Goal: Task Accomplishment & Management: Manage account settings

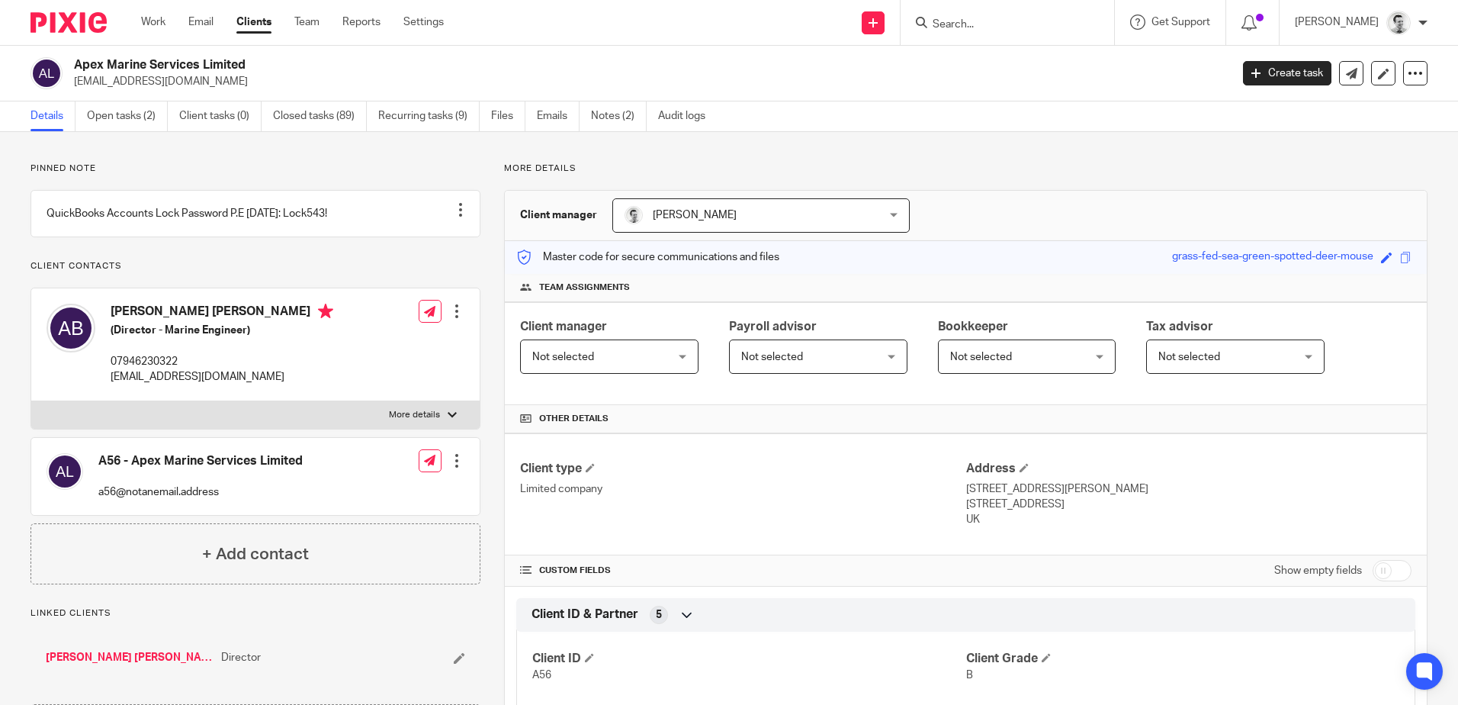
click at [964, 31] on input "Search" at bounding box center [999, 25] width 137 height 14
click at [102, 113] on link "Open tasks (2)" at bounding box center [127, 116] width 81 height 30
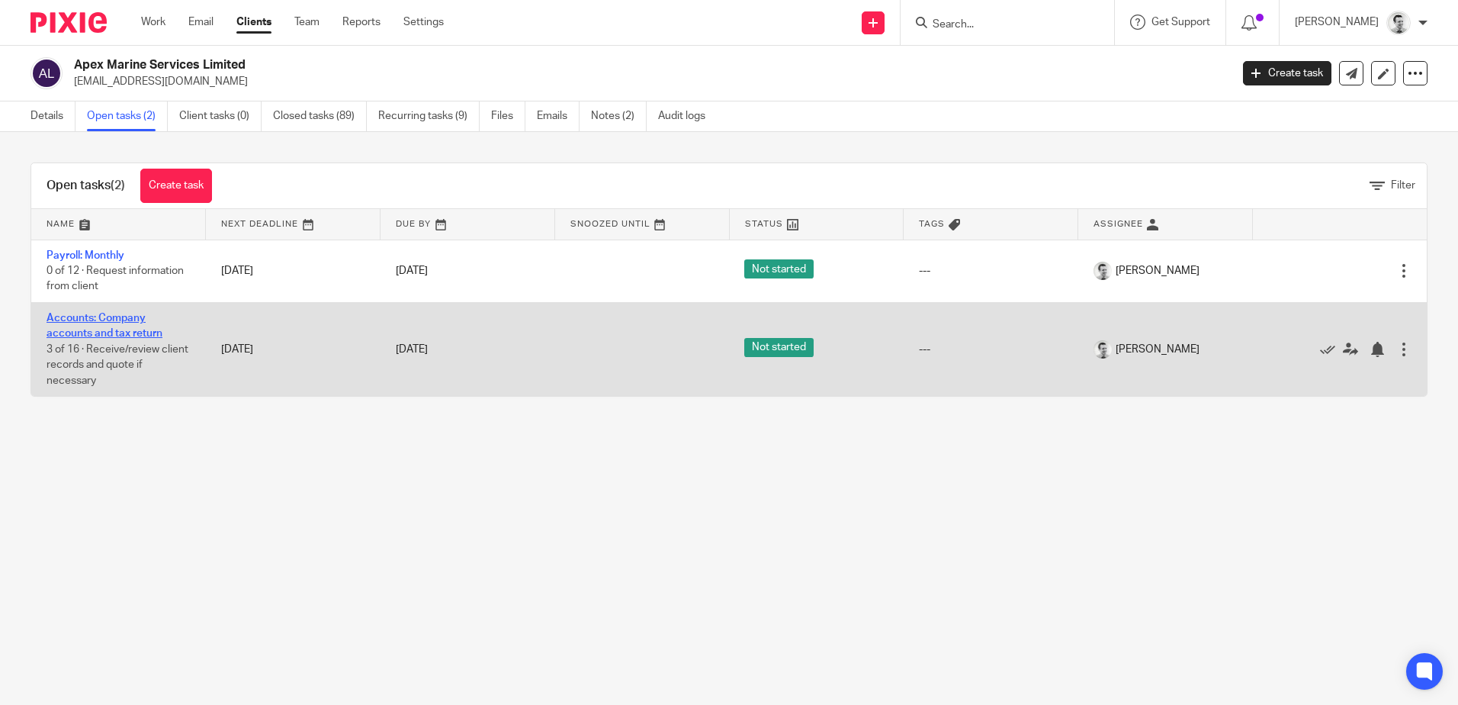
click at [99, 321] on link "Accounts: Company accounts and tax return" at bounding box center [105, 326] width 116 height 26
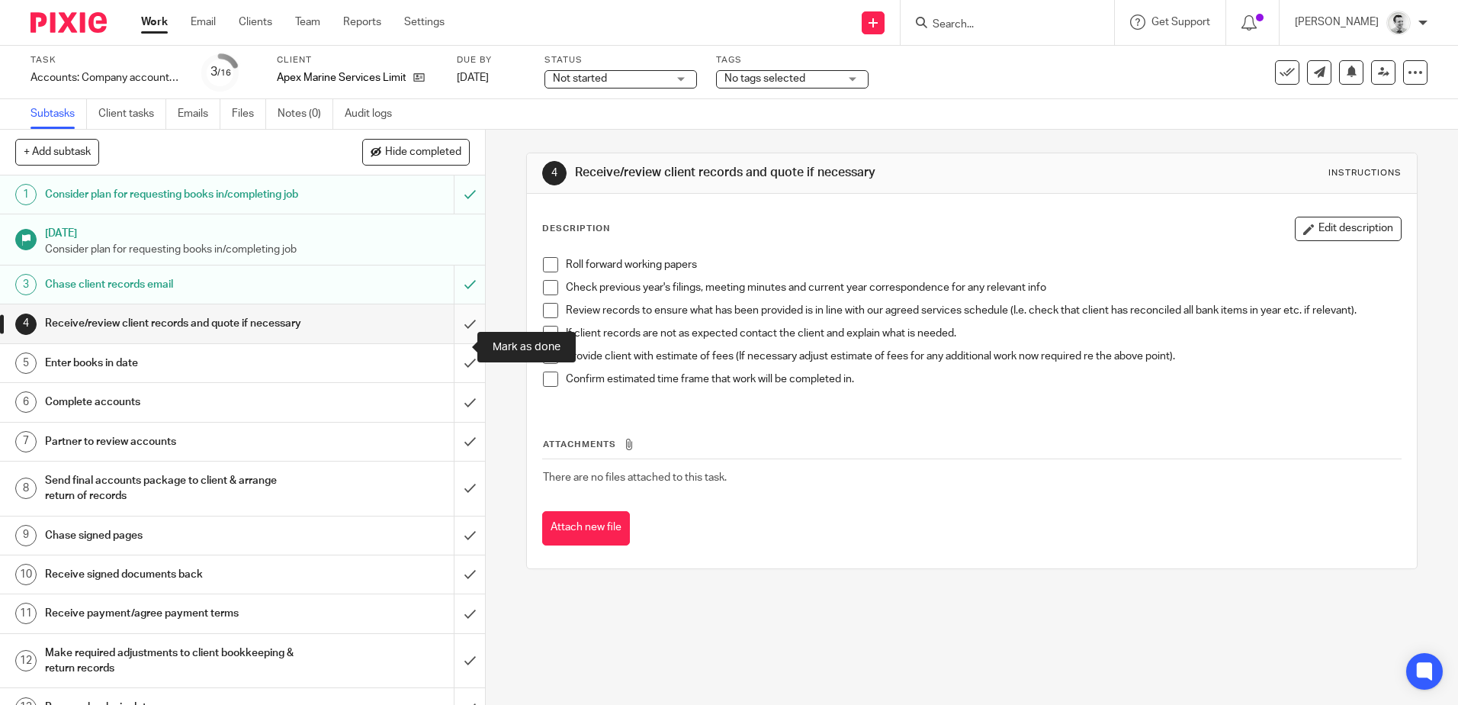
click at [451, 342] on input "submit" at bounding box center [242, 323] width 485 height 38
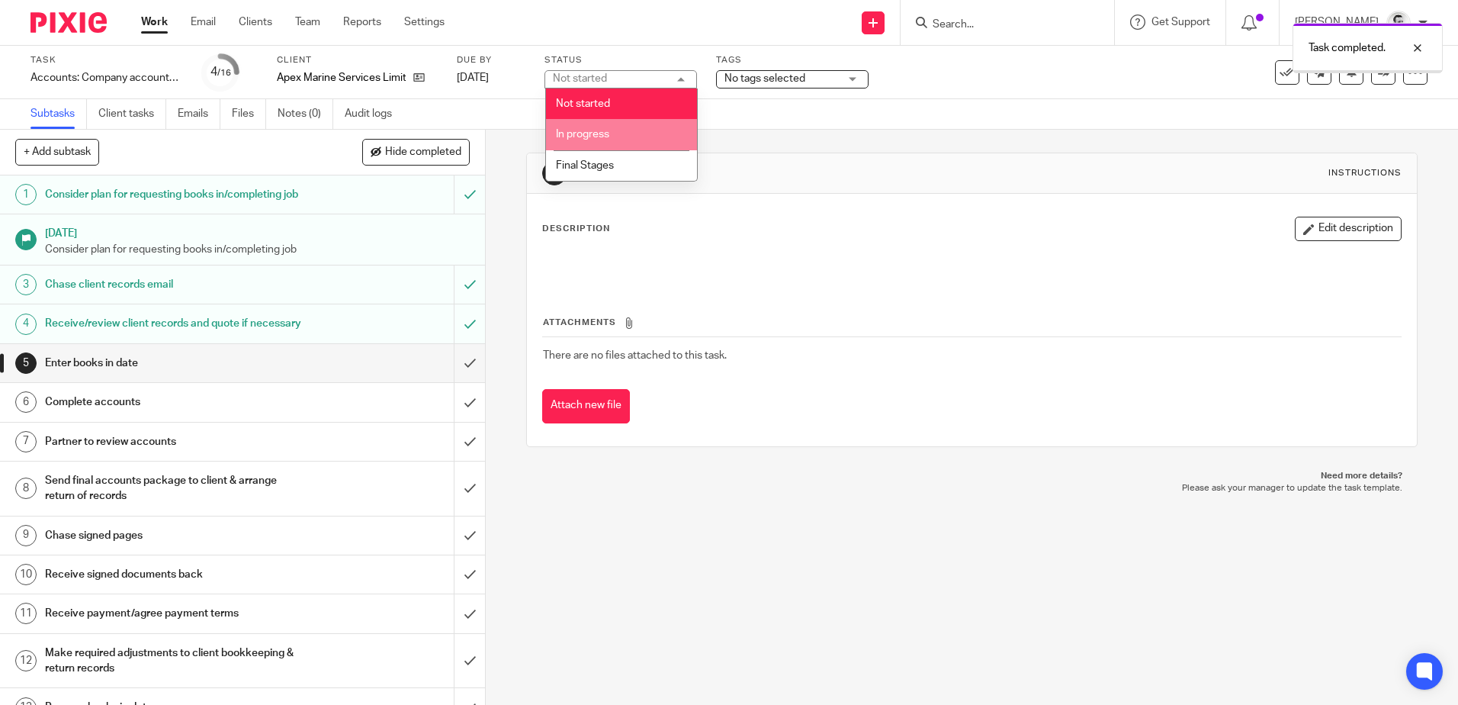
click at [614, 130] on li "In progress" at bounding box center [621, 134] width 151 height 31
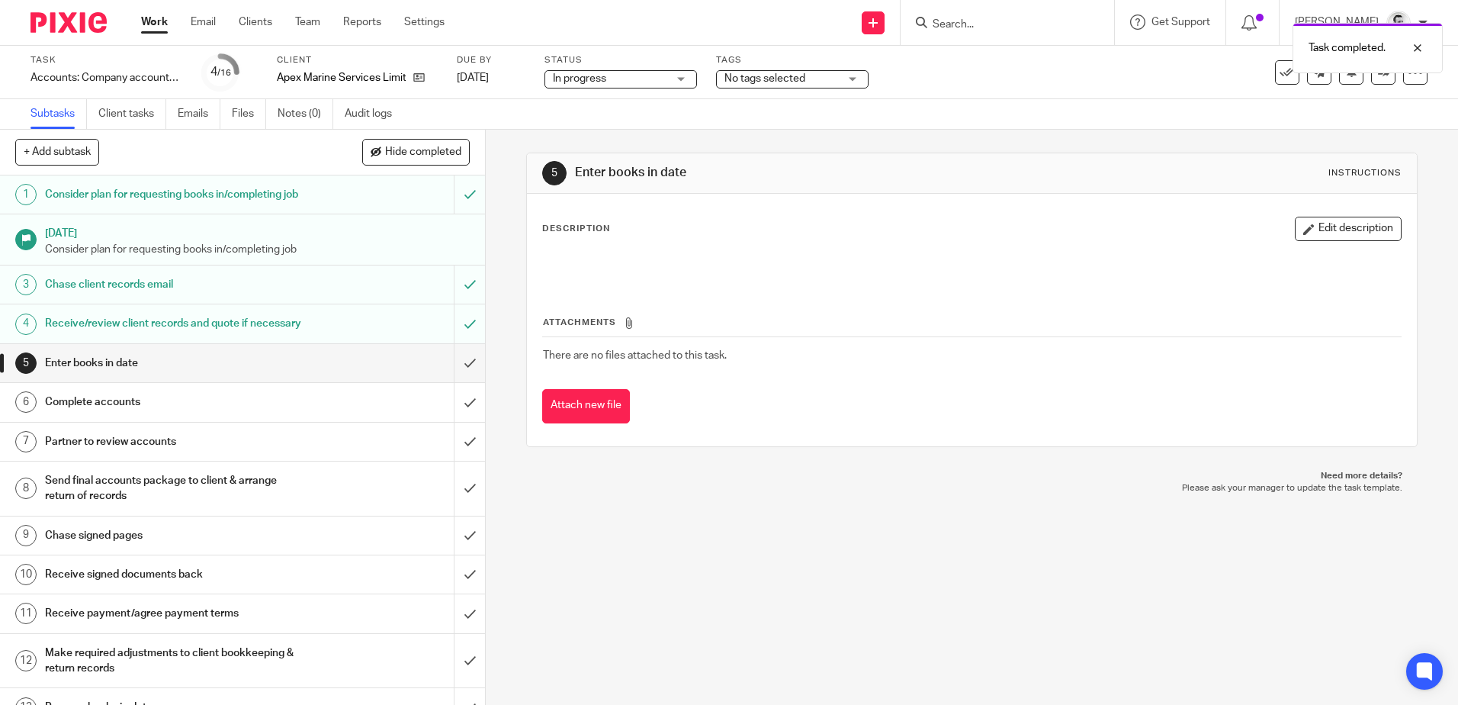
click at [767, 73] on body "Work Email Clients Team Reports Settings Work Email Clients Team Reports Settin…" at bounding box center [729, 352] width 1458 height 705
drag, startPoint x: 767, startPoint y: 73, endPoint x: 772, endPoint y: 79, distance: 8.1
click at [772, 79] on span "No tags selected" at bounding box center [764, 78] width 81 height 11
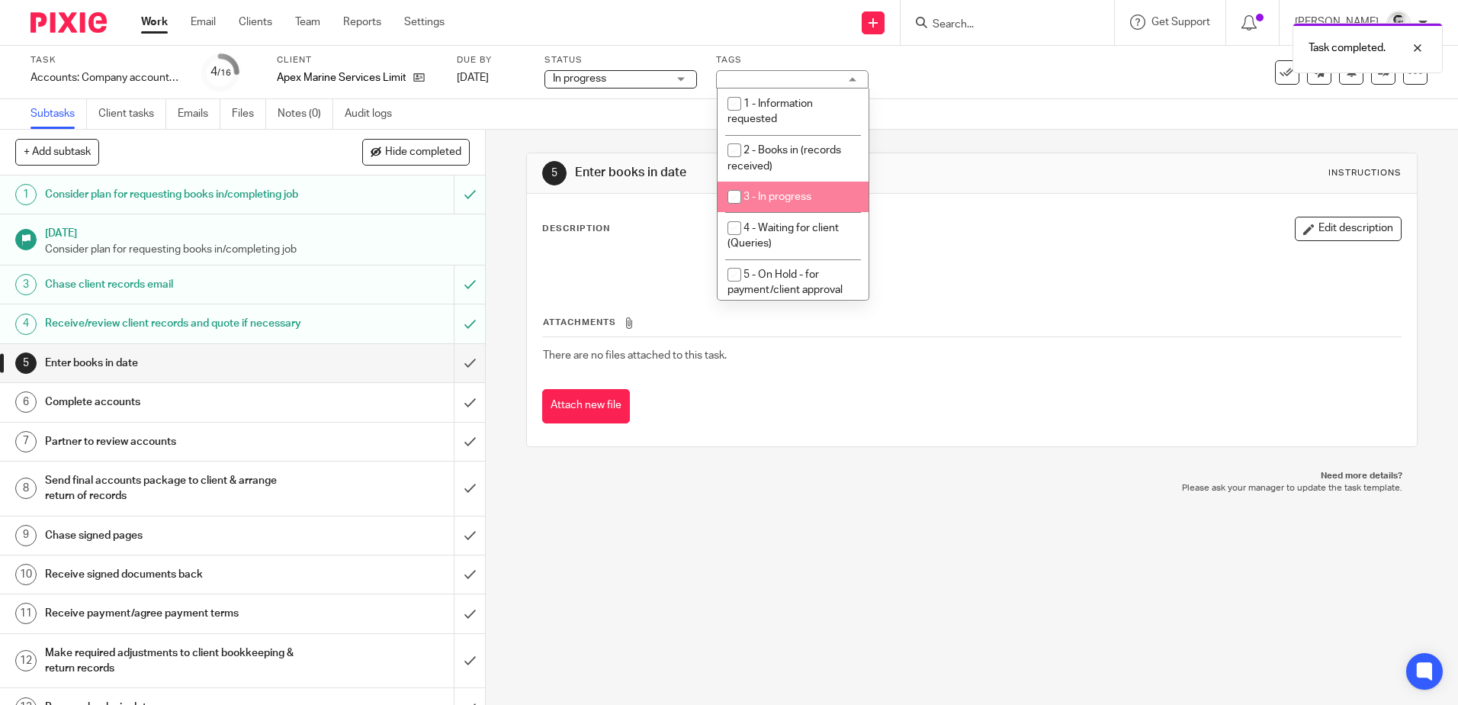
click at [745, 204] on input "checkbox" at bounding box center [734, 196] width 29 height 29
checkbox input "true"
click at [1001, 113] on div "Subtasks Client tasks Emails Files Notes (0) Audit logs" at bounding box center [729, 114] width 1458 height 31
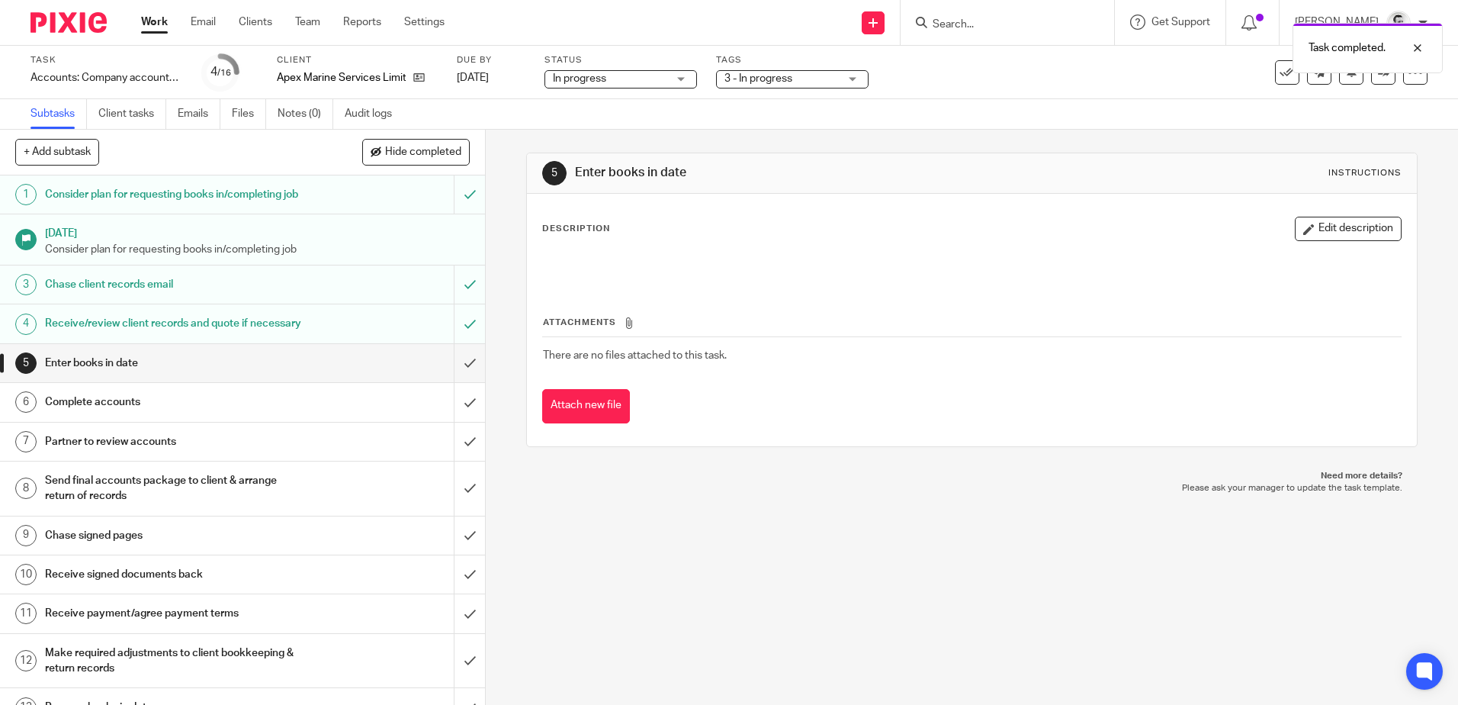
click at [598, 523] on div "5 Enter books in date Instructions Description Edit description Attachments The…" at bounding box center [972, 417] width 972 height 575
click at [454, 382] on input "submit" at bounding box center [242, 363] width 485 height 38
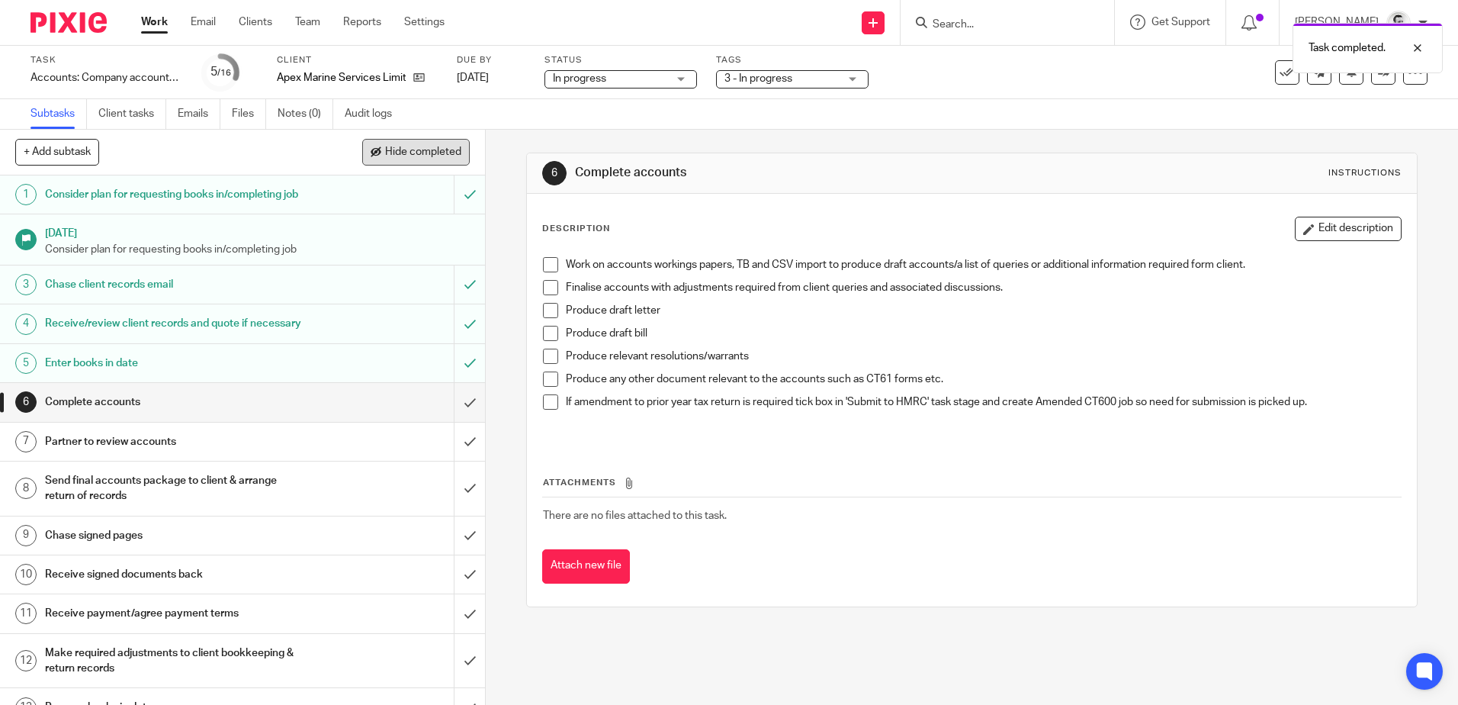
click at [398, 157] on span "Hide completed" at bounding box center [423, 152] width 76 height 12
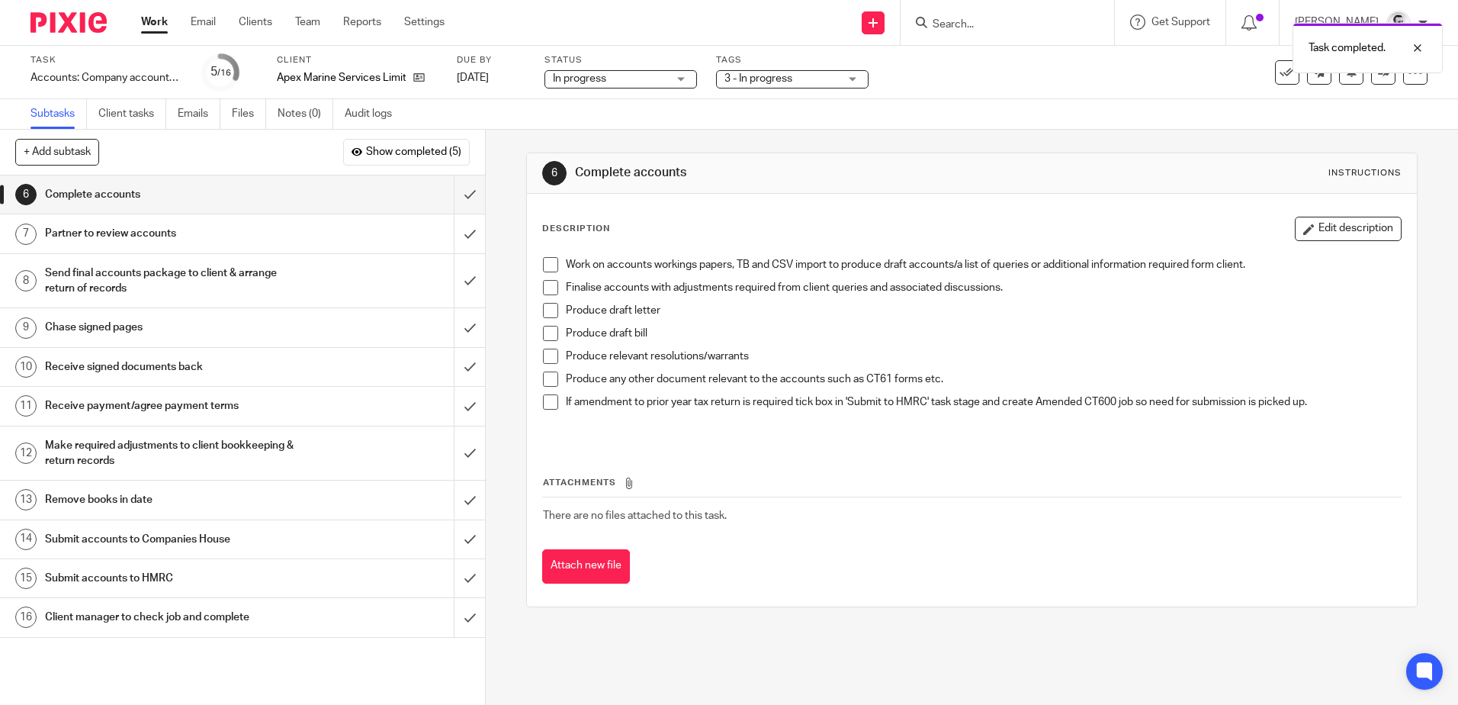
click at [153, 23] on link "Work" at bounding box center [154, 21] width 27 height 15
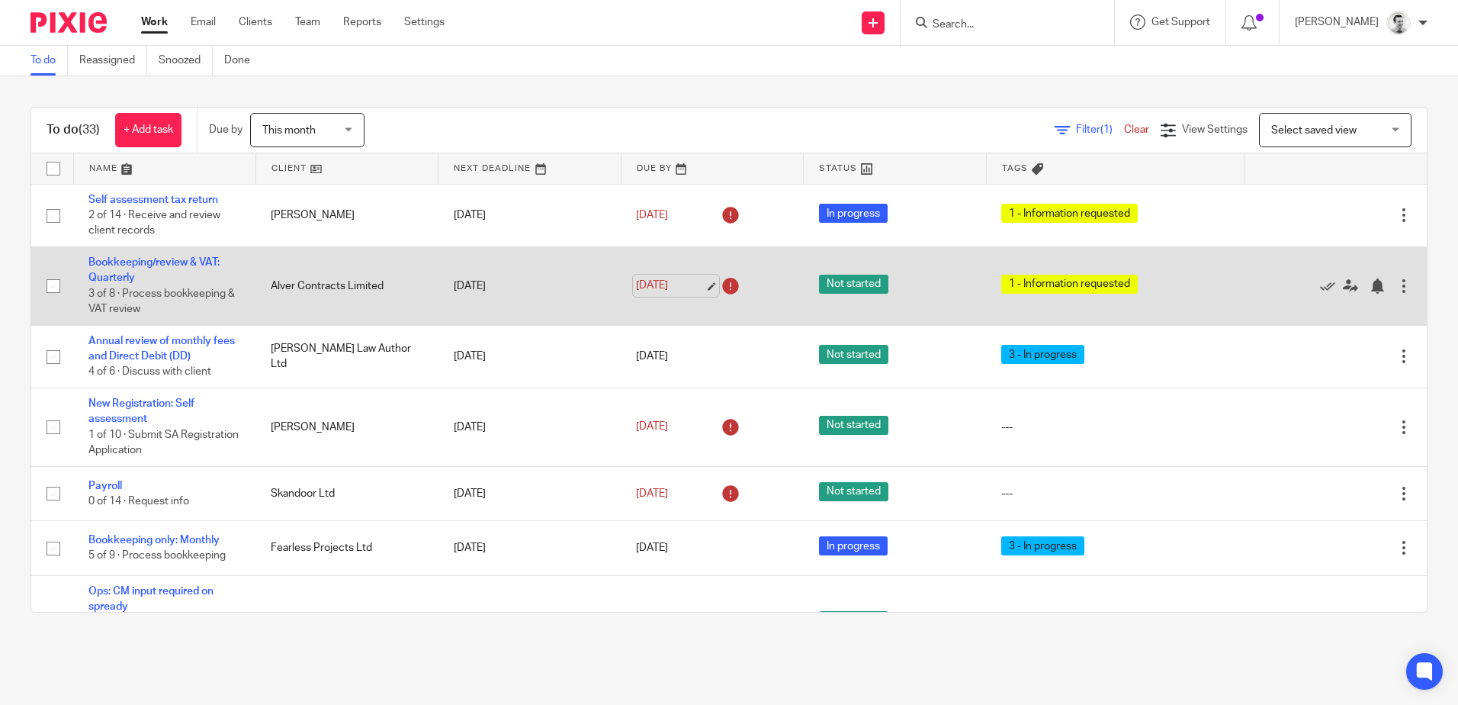
click at [654, 286] on link "[DATE]" at bounding box center [670, 286] width 69 height 16
click at [644, 284] on link "[DATE]" at bounding box center [670, 286] width 69 height 16
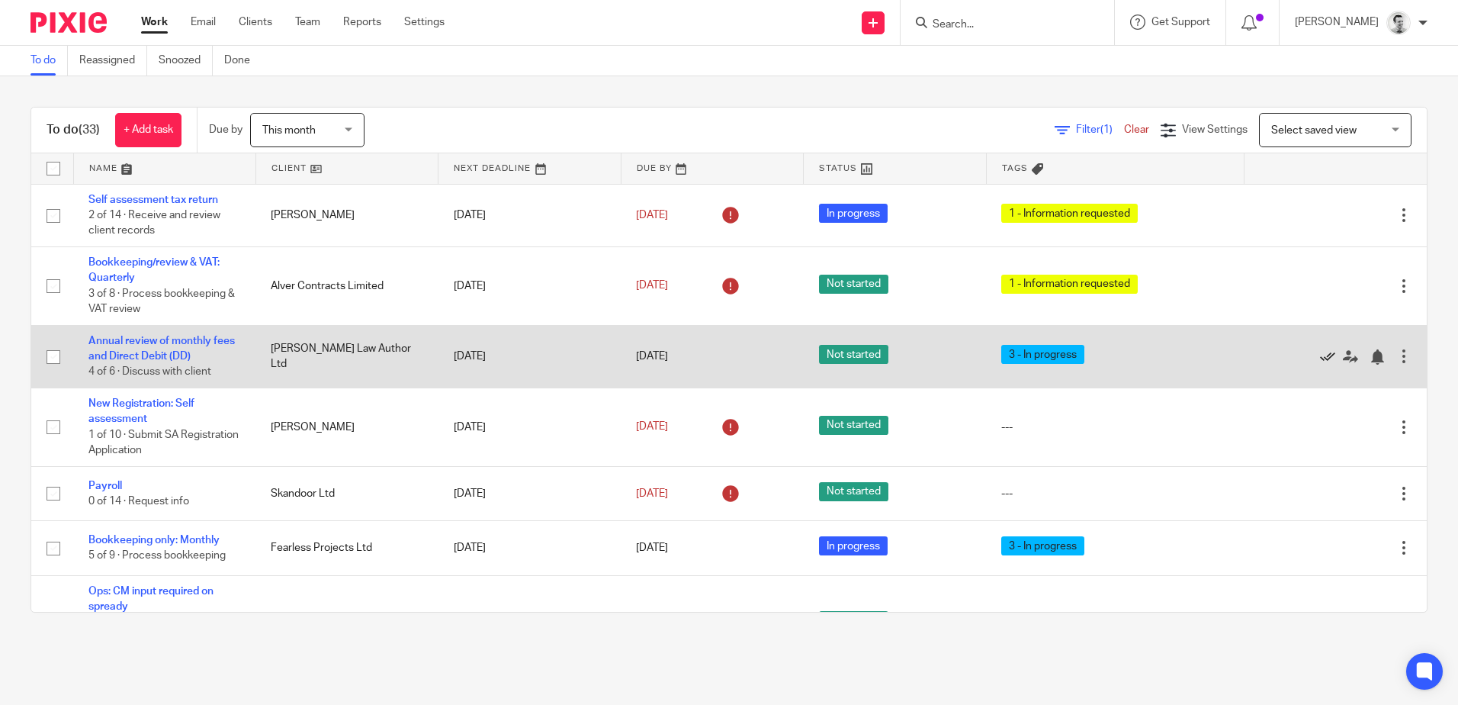
click at [1320, 356] on icon at bounding box center [1327, 356] width 15 height 15
